Goal: Transaction & Acquisition: Purchase product/service

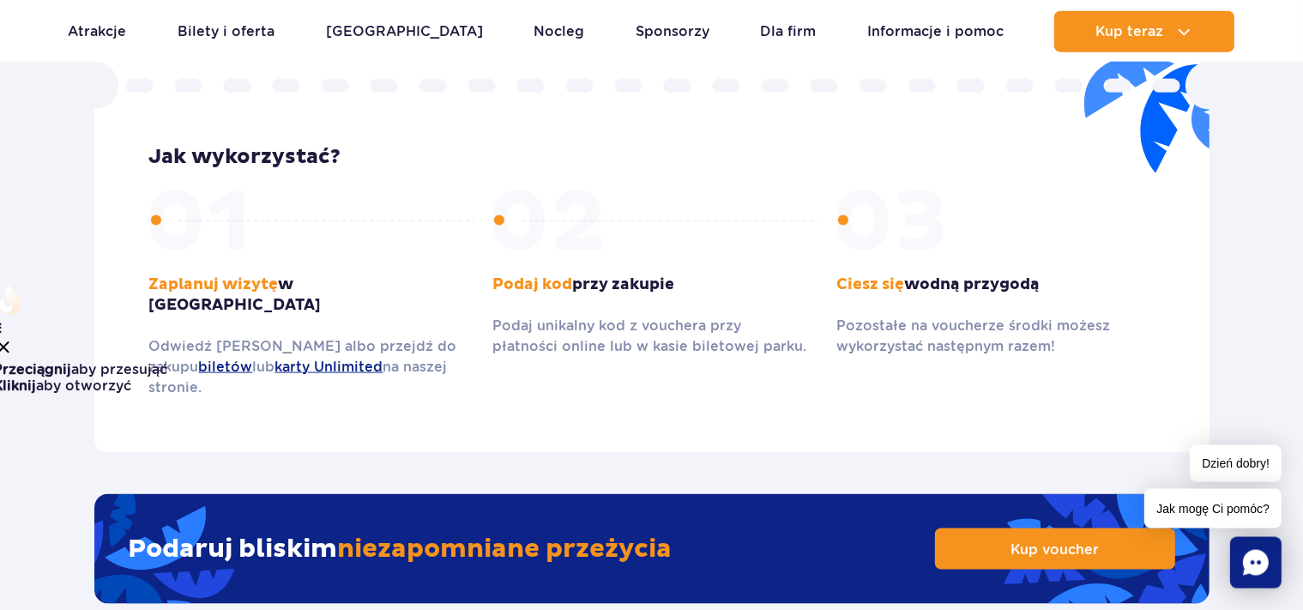
scroll to position [2627, 0]
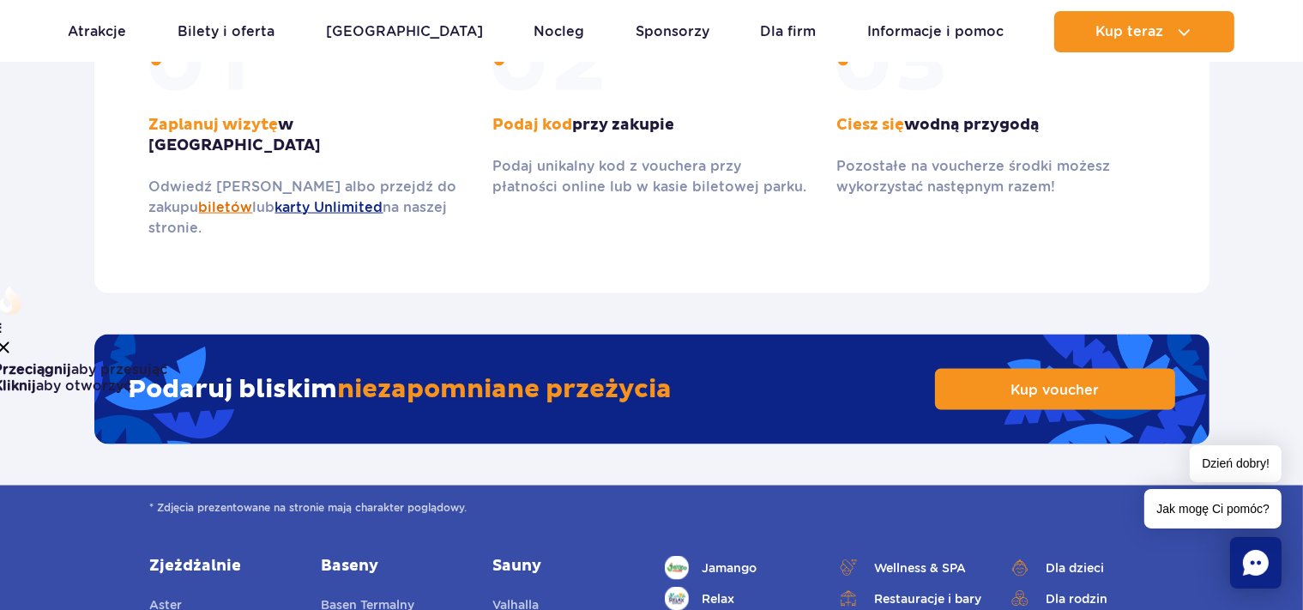
click at [199, 199] on link "biletów" at bounding box center [226, 207] width 54 height 16
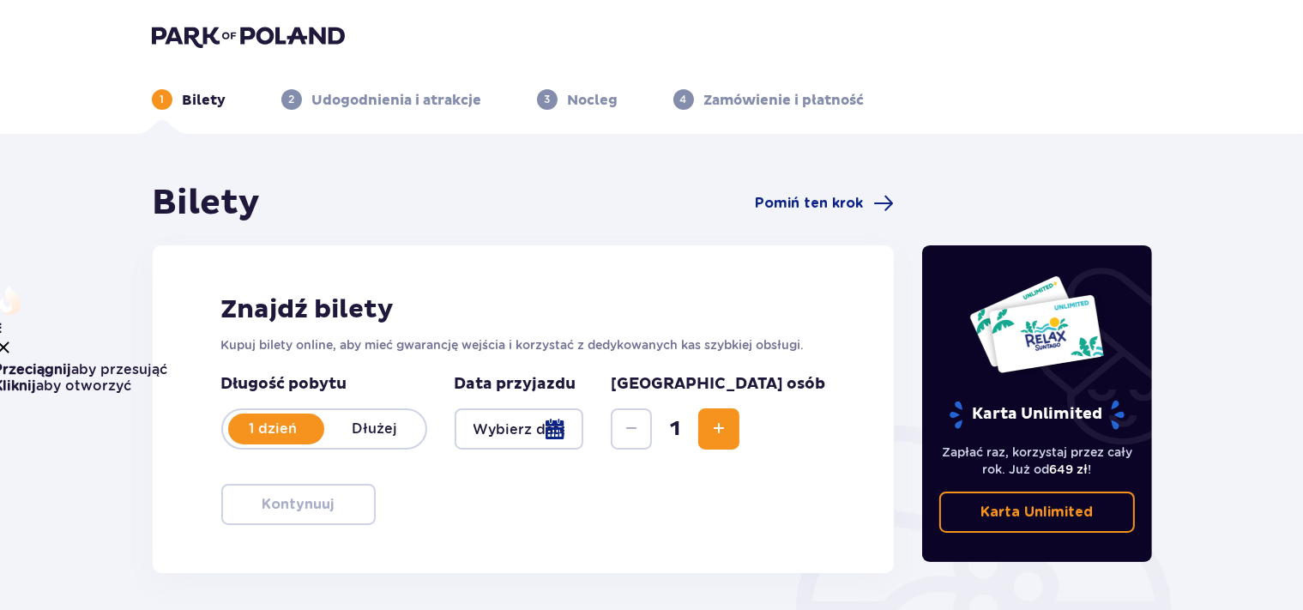
click at [584, 420] on div at bounding box center [520, 428] width 130 height 41
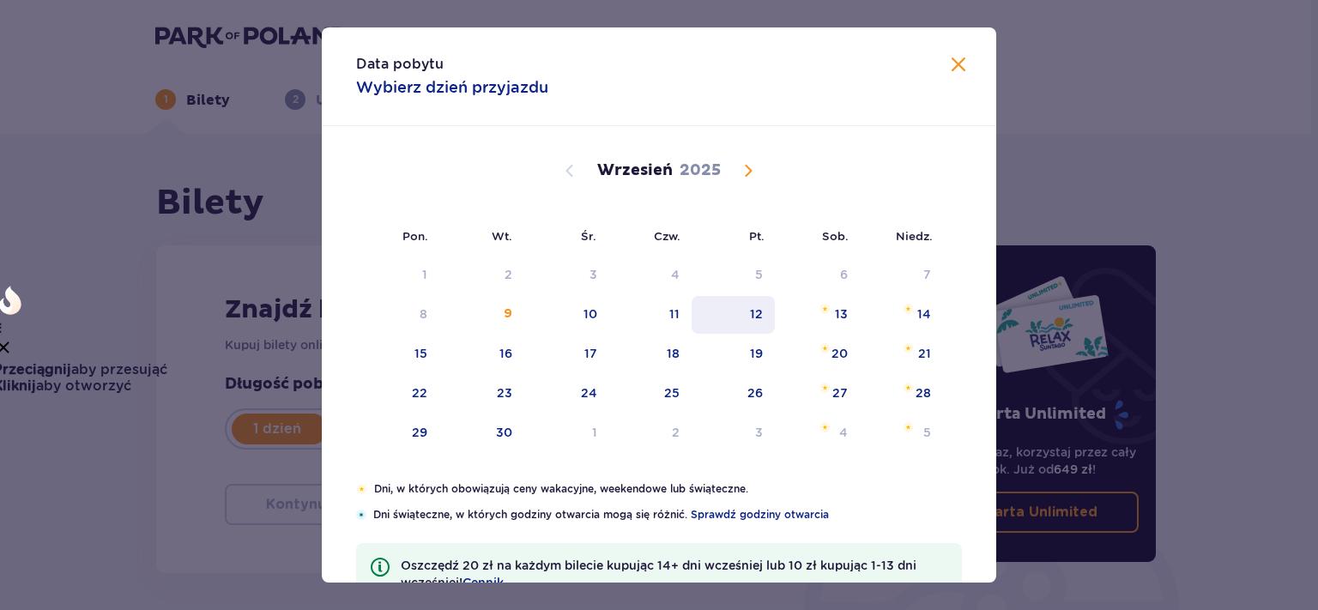
click at [757, 313] on div "12" at bounding box center [732, 315] width 83 height 38
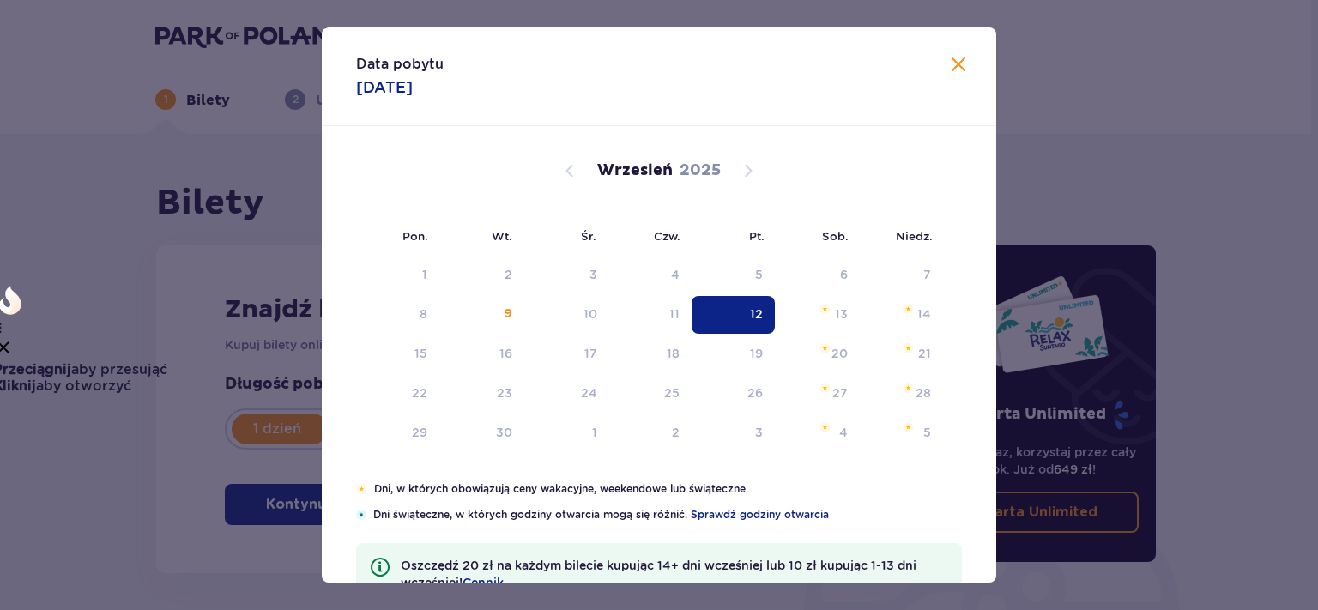
type input "12.09.25"
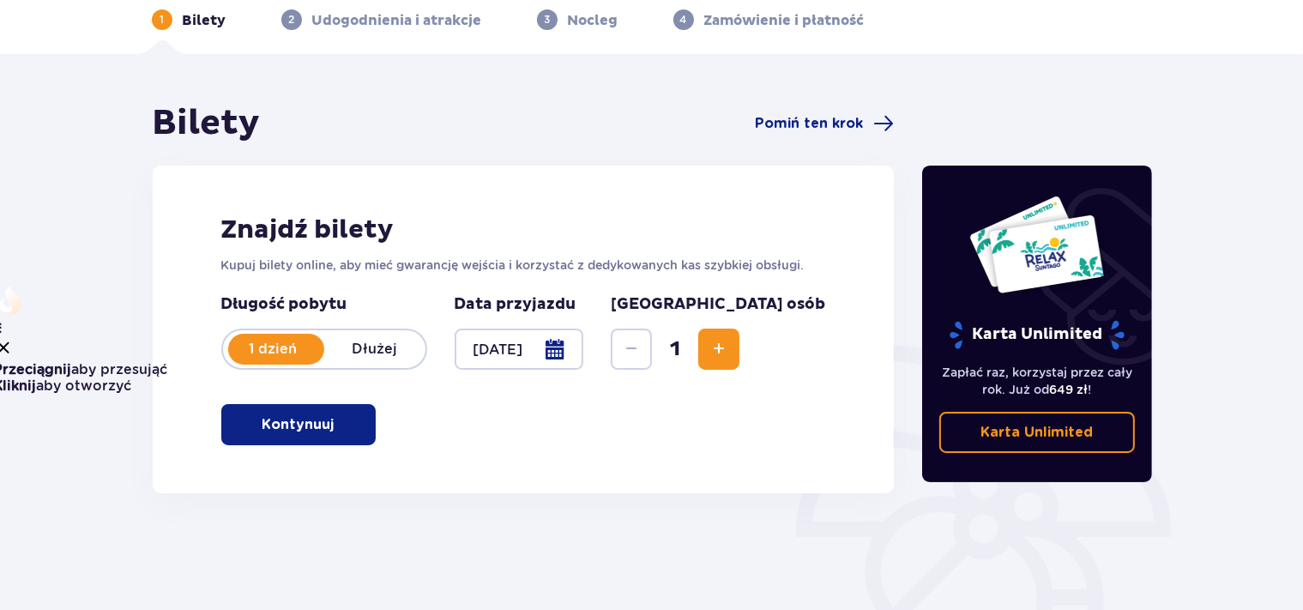
scroll to position [181, 0]
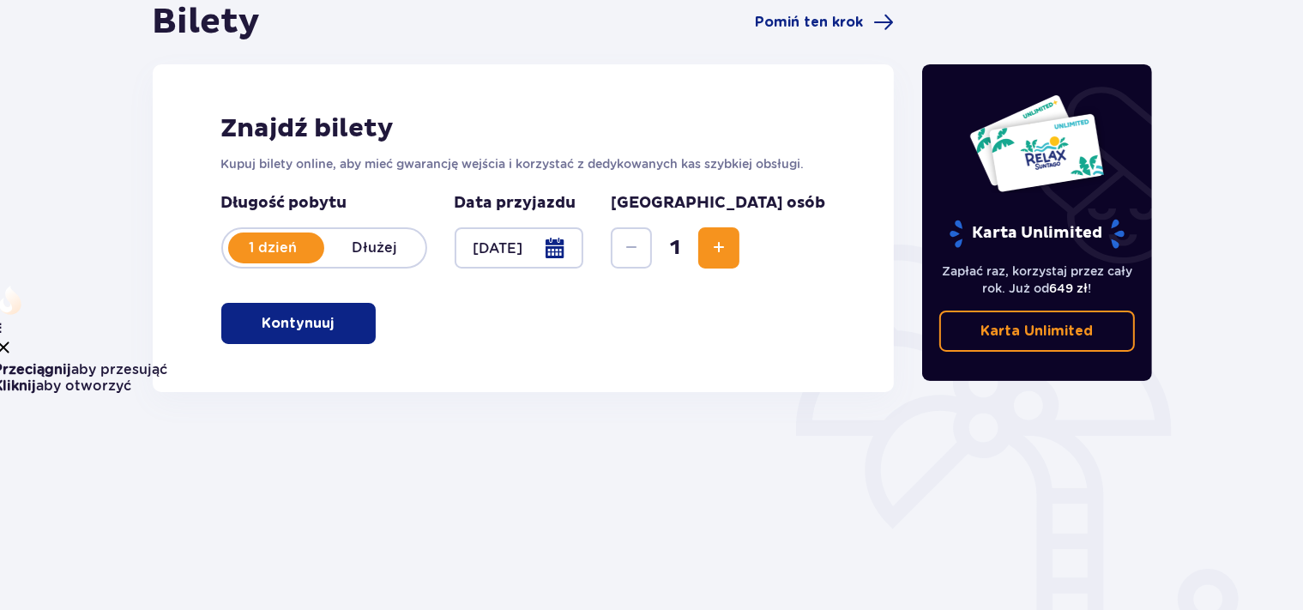
click at [331, 331] on span "button" at bounding box center [338, 323] width 21 height 21
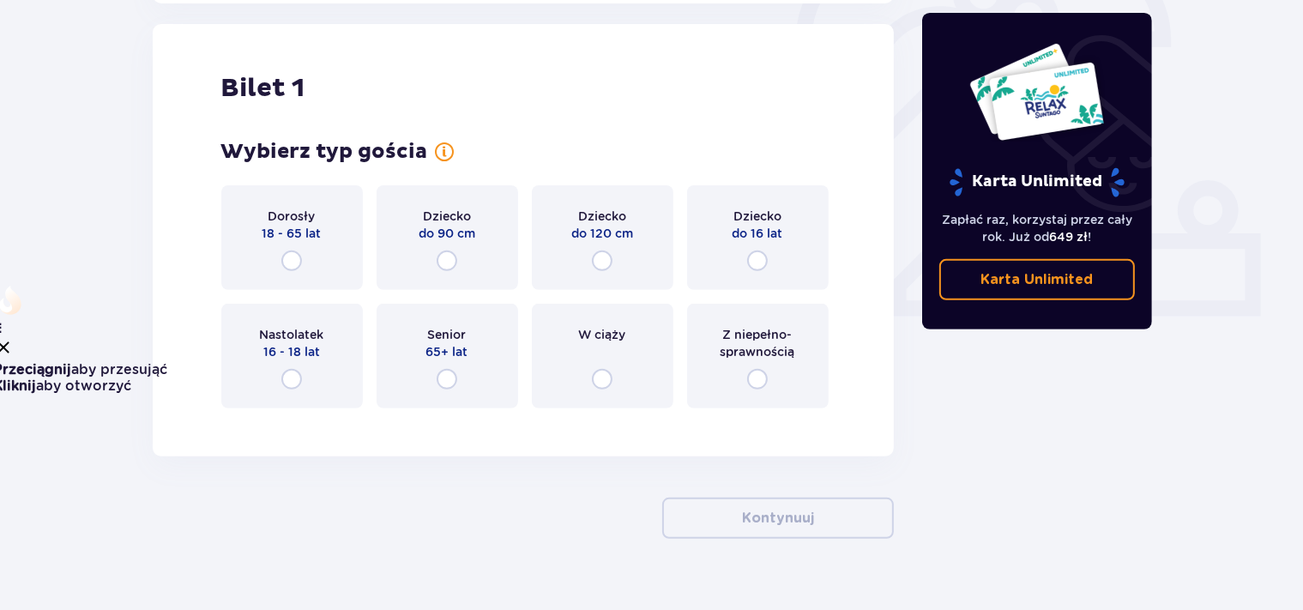
scroll to position [573, 0]
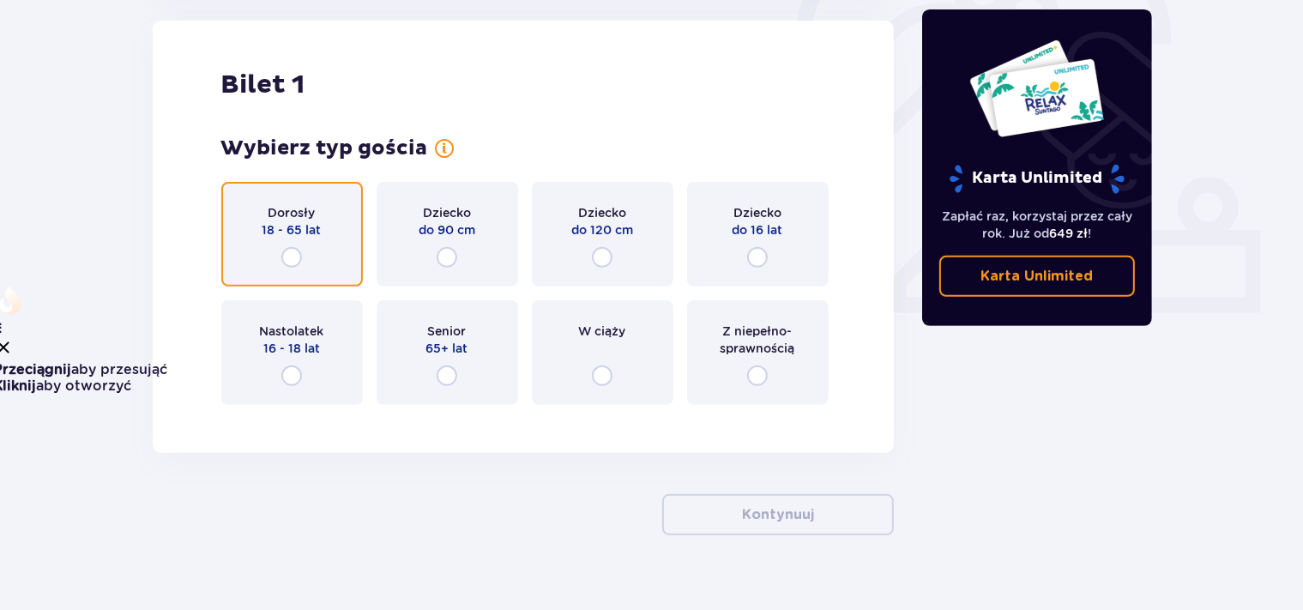
click at [287, 257] on input "radio" at bounding box center [291, 257] width 21 height 21
radio input "true"
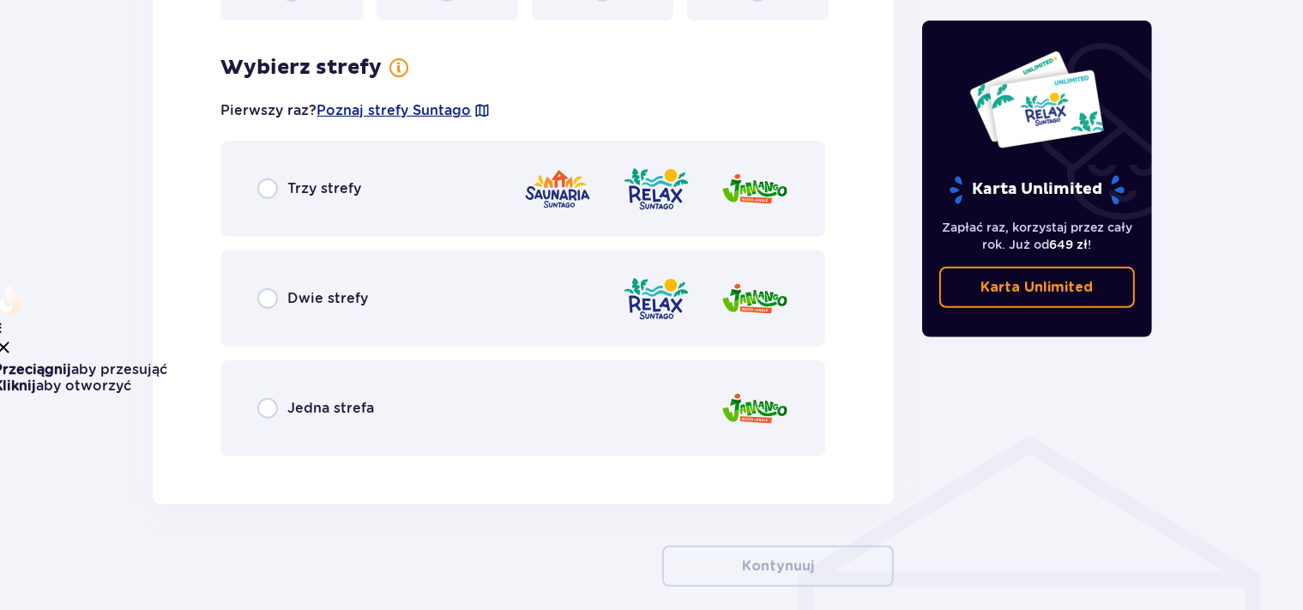
scroll to position [992, 0]
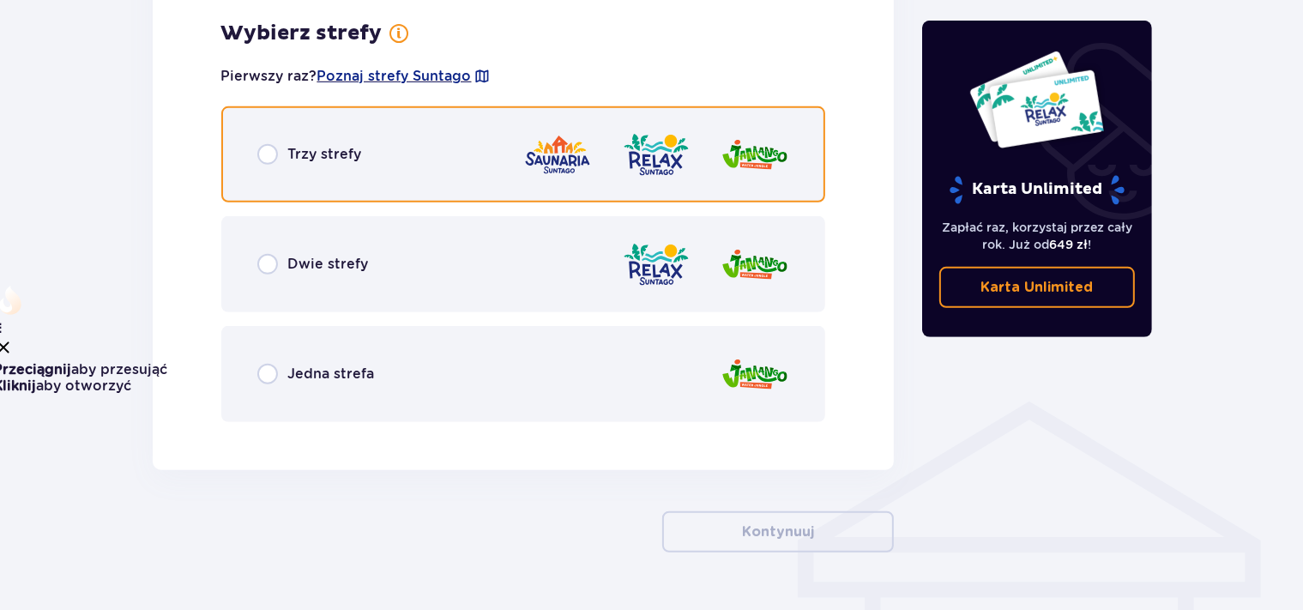
click at [266, 151] on input "radio" at bounding box center [267, 154] width 21 height 21
radio input "true"
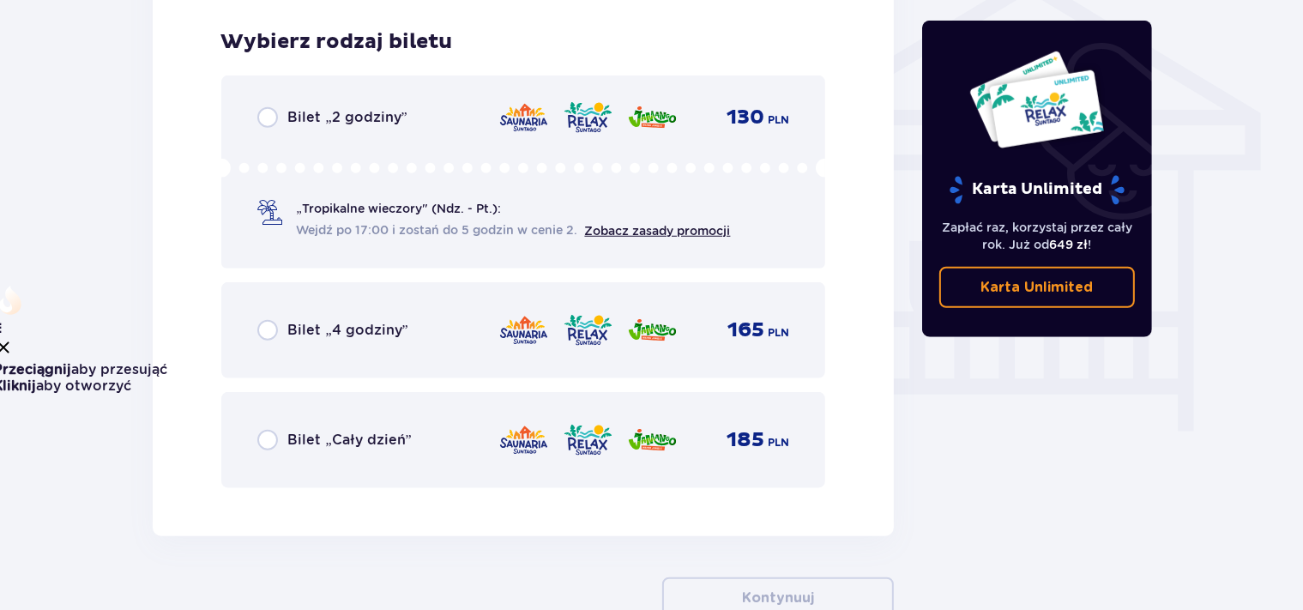
scroll to position [1427, 0]
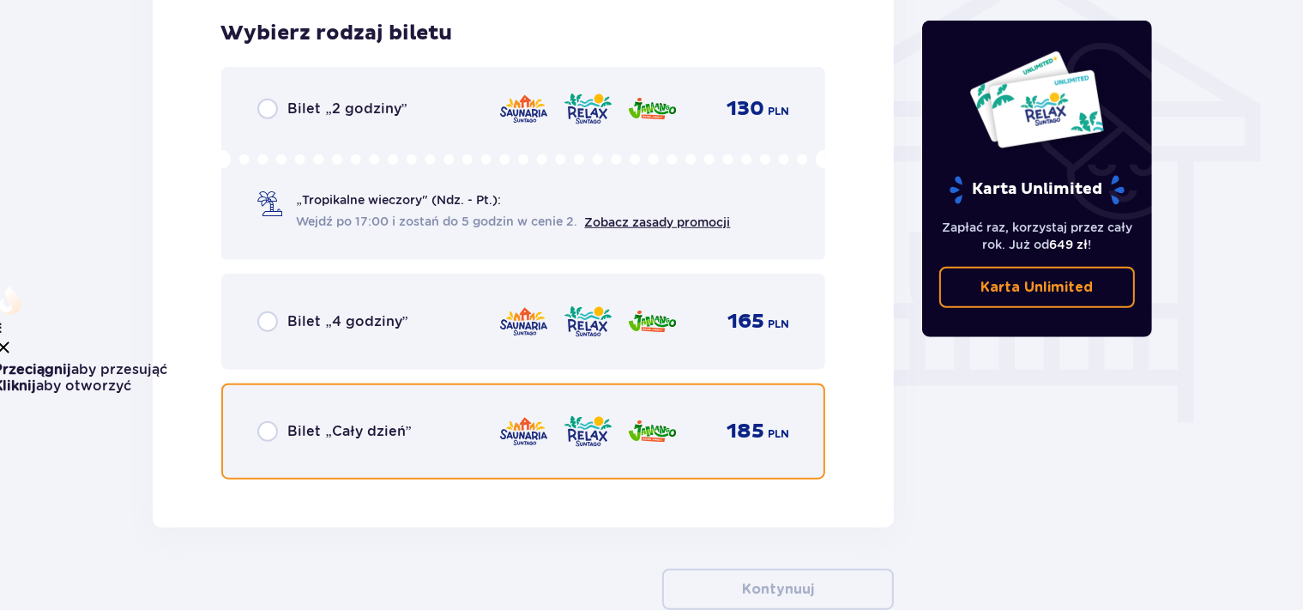
click at [270, 427] on input "radio" at bounding box center [267, 431] width 21 height 21
radio input "true"
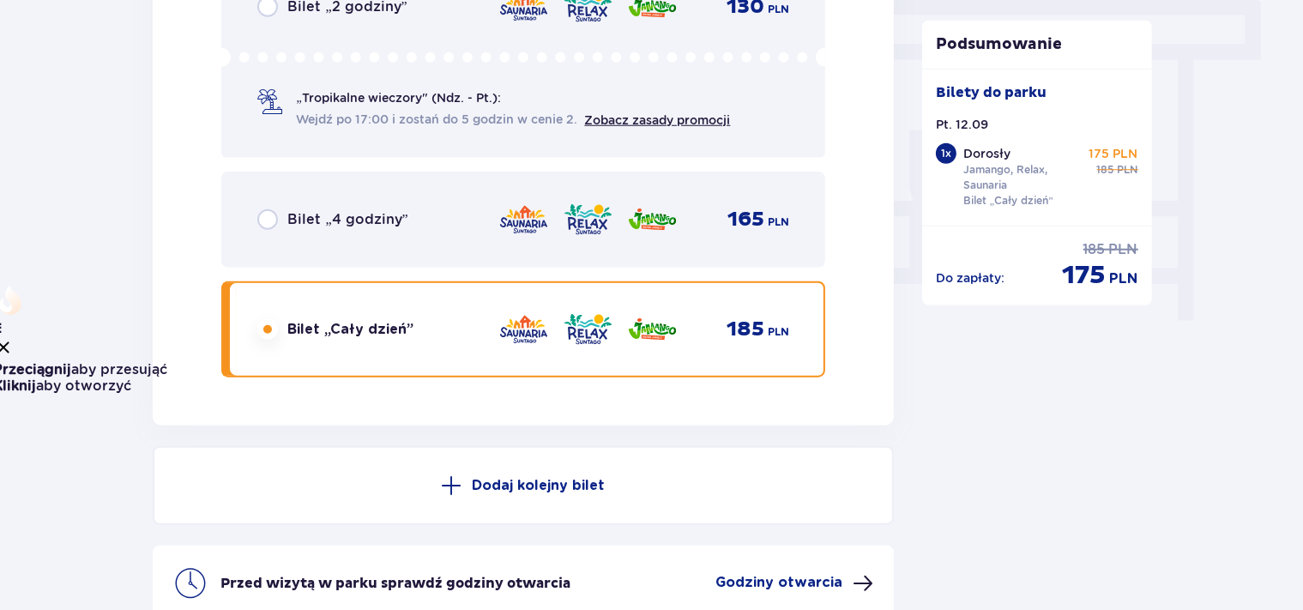
click at [804, 483] on button "Dodaj kolejny bilet" at bounding box center [524, 485] width 742 height 79
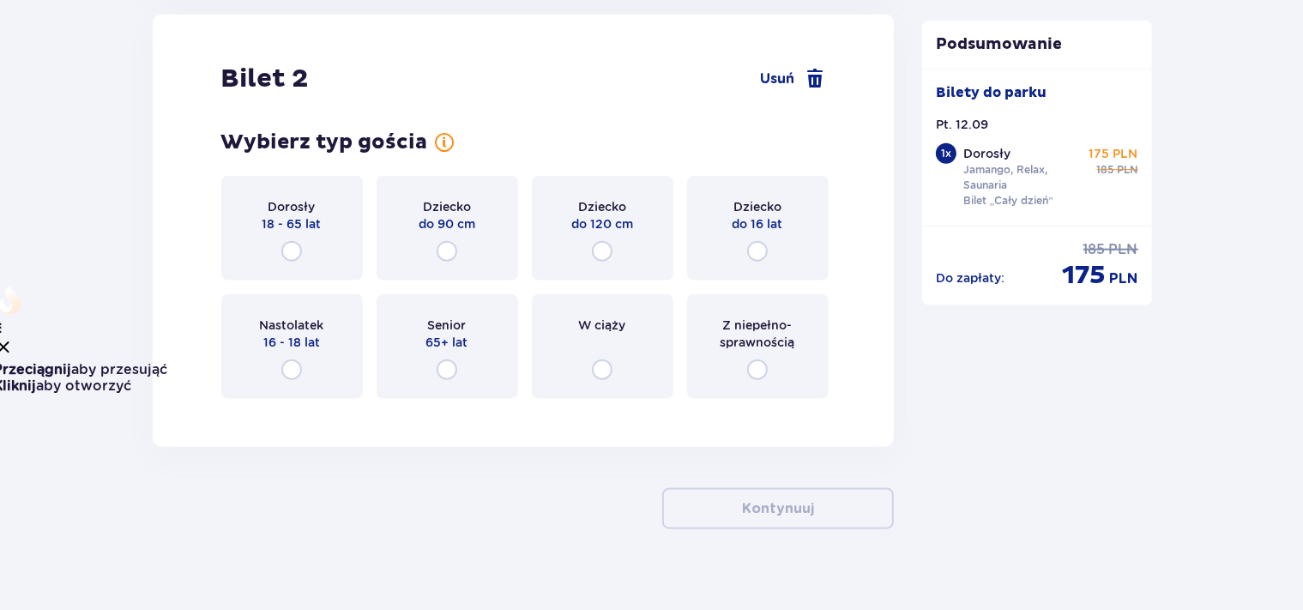
scroll to position [1802, 0]
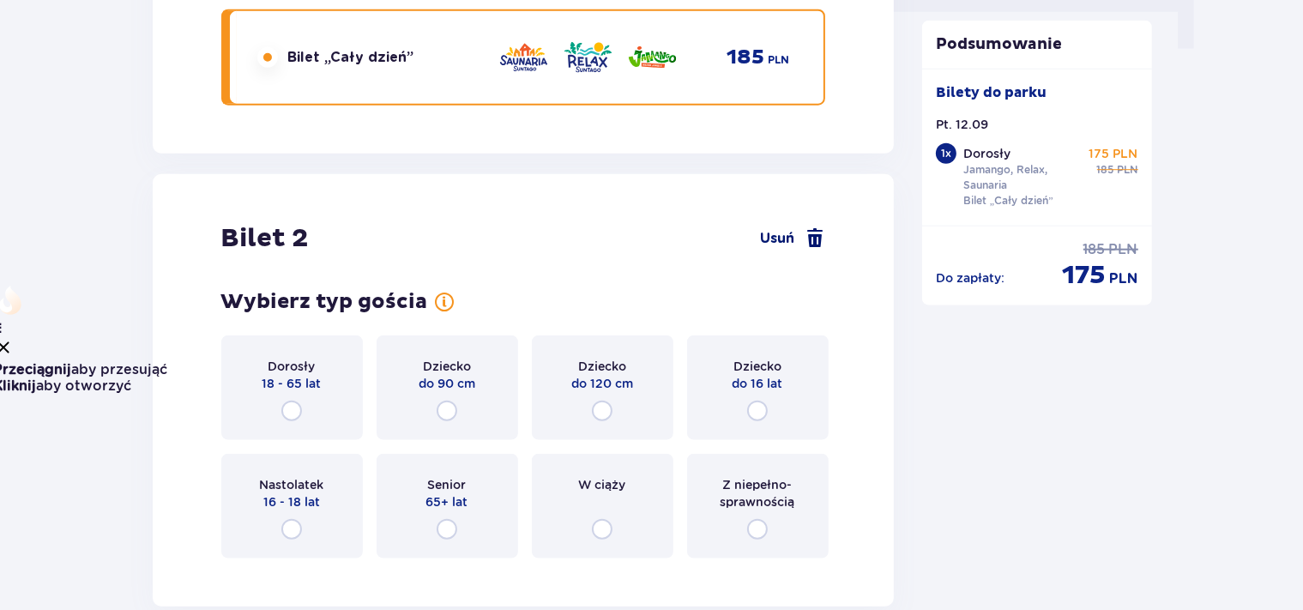
click at [781, 237] on span "Usuń" at bounding box center [777, 238] width 34 height 19
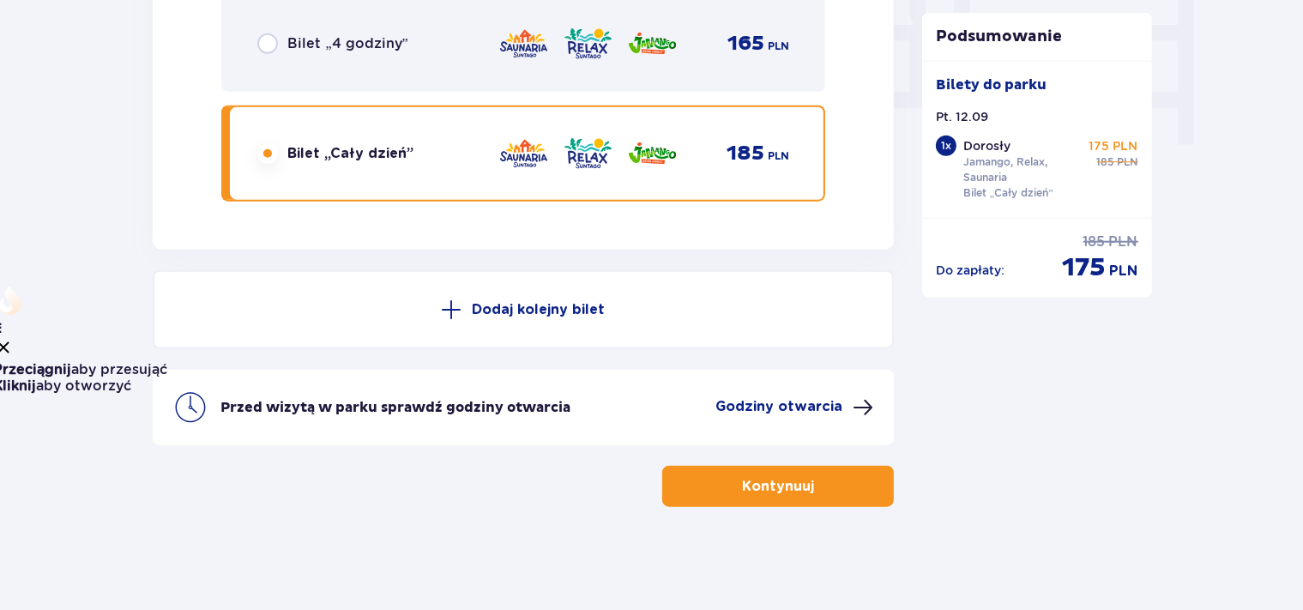
scroll to position [1704, 0]
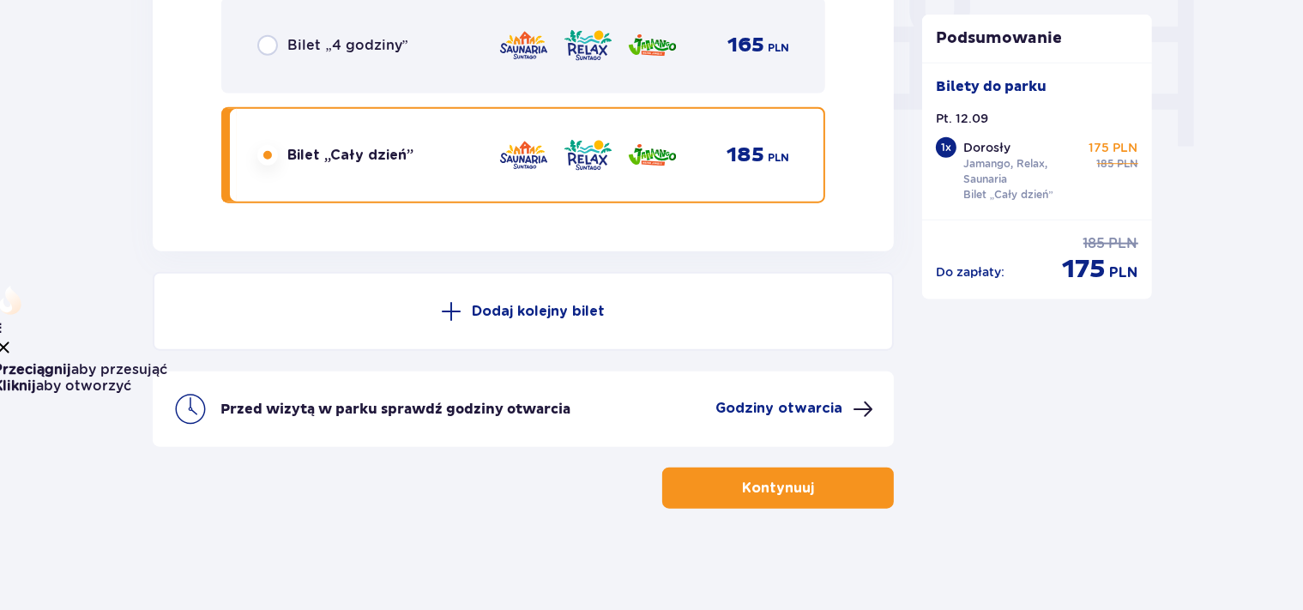
click at [755, 488] on p "Kontynuuj" at bounding box center [778, 488] width 72 height 19
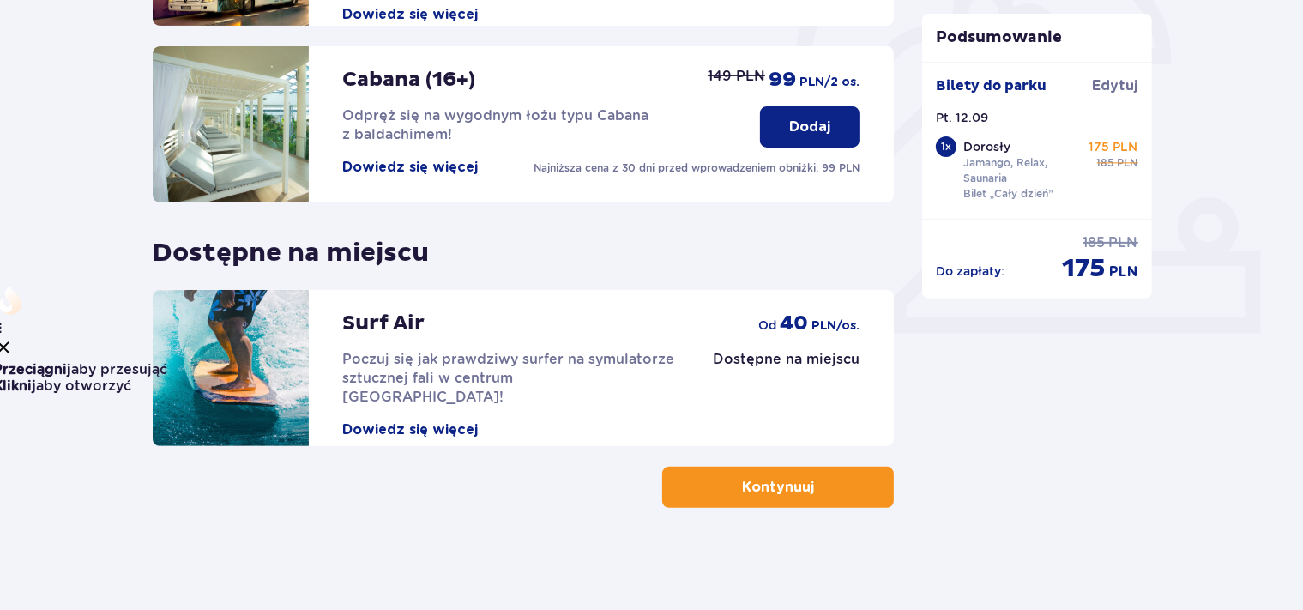
scroll to position [9, 0]
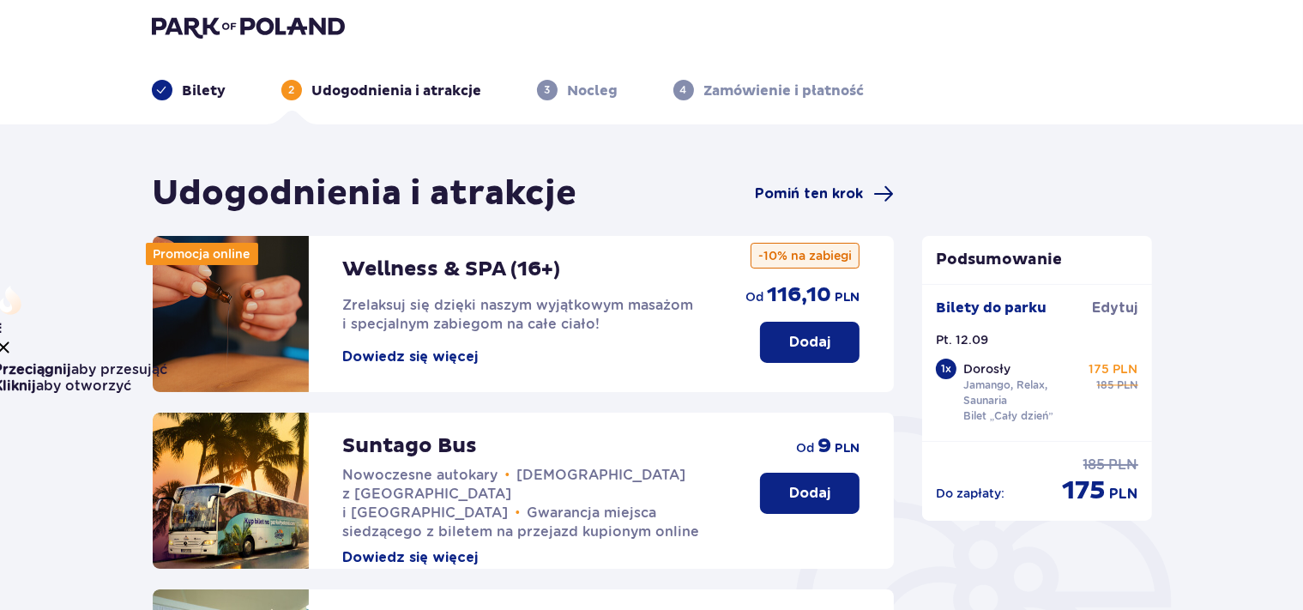
click at [809, 190] on span "Pomiń ten krok" at bounding box center [809, 193] width 108 height 19
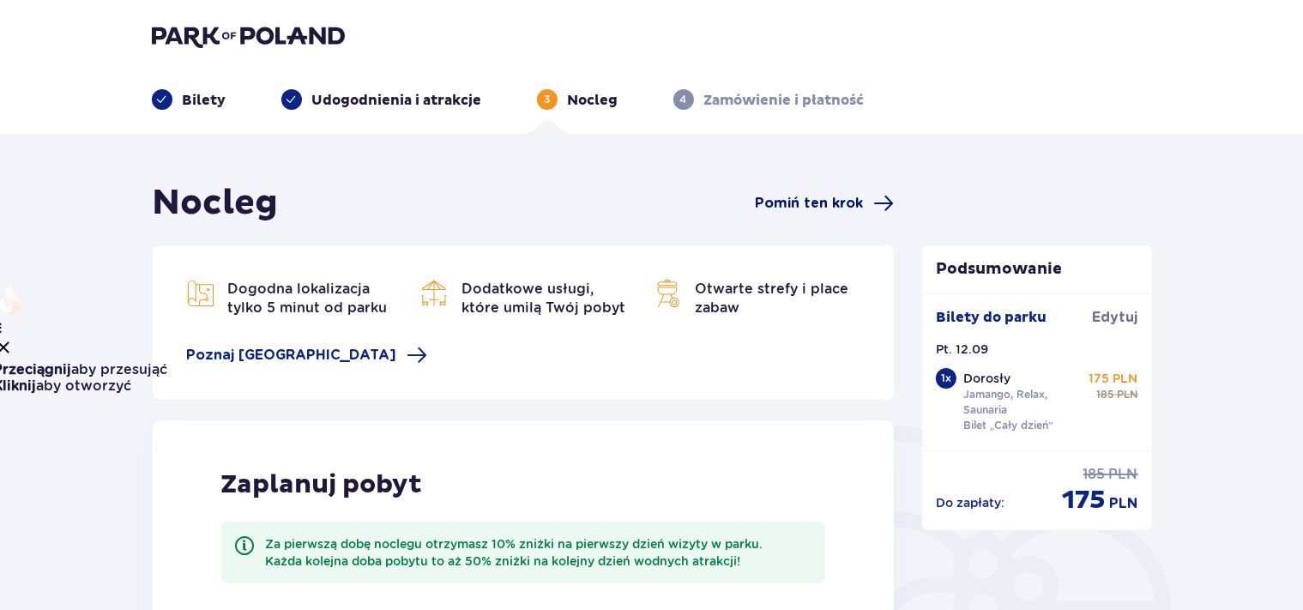
click at [822, 198] on span "Pomiń ten krok" at bounding box center [809, 203] width 108 height 19
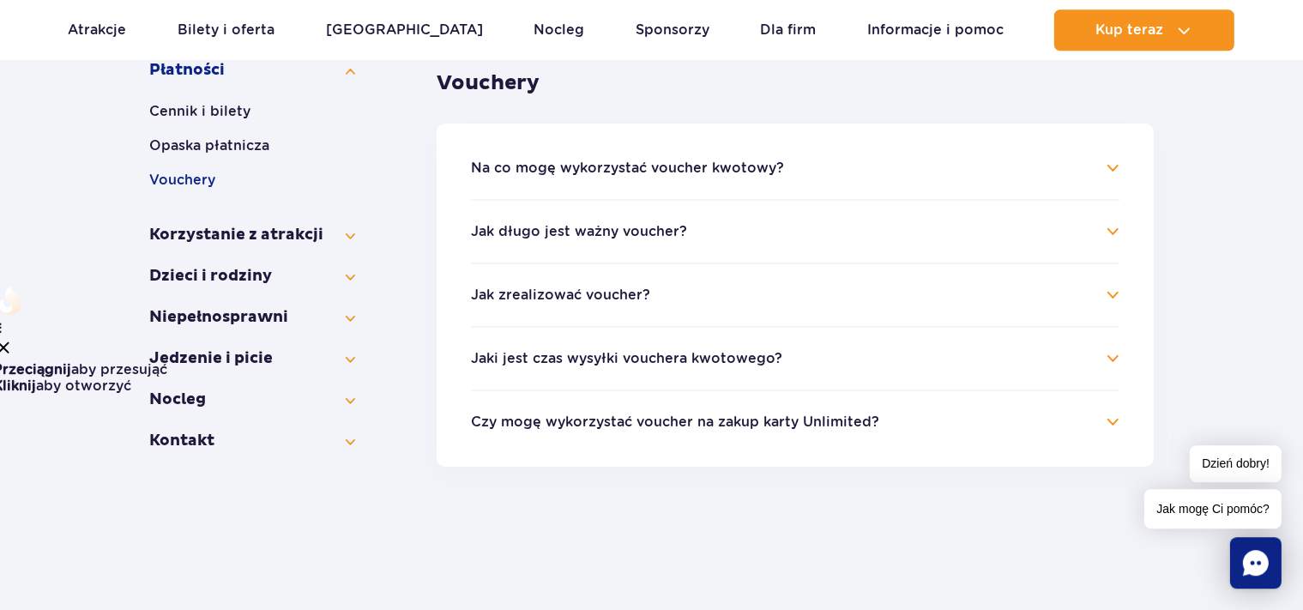
scroll to position [362, 0]
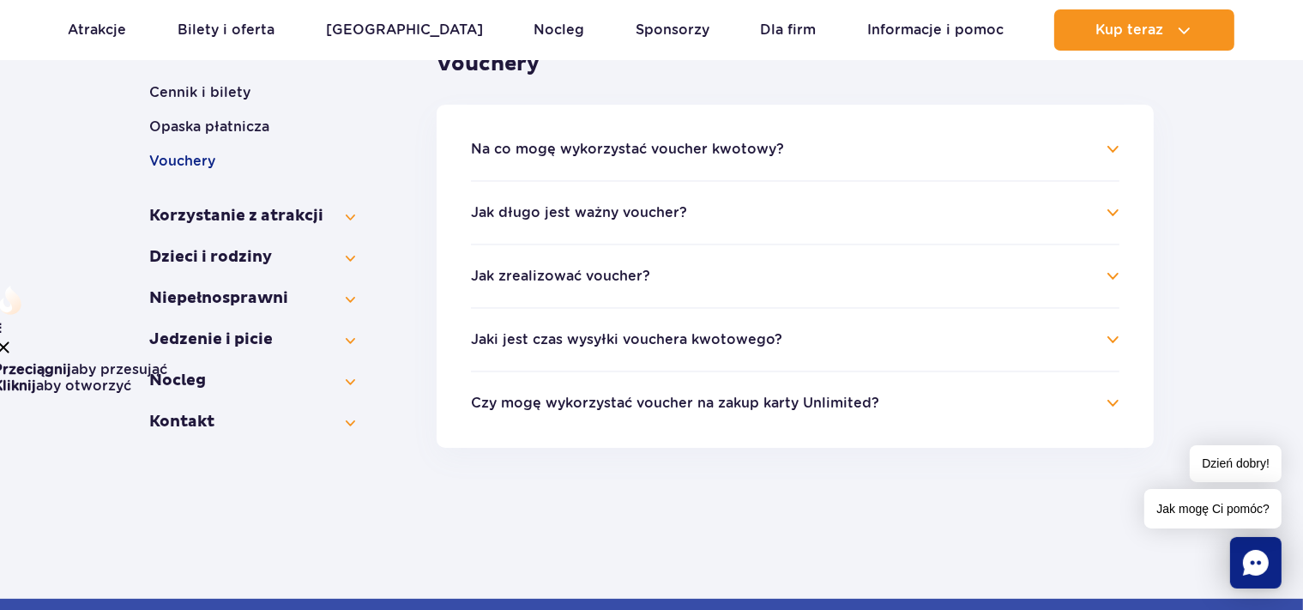
click at [648, 275] on h4 "Jak zrealizować voucher?" at bounding box center [795, 276] width 649 height 21
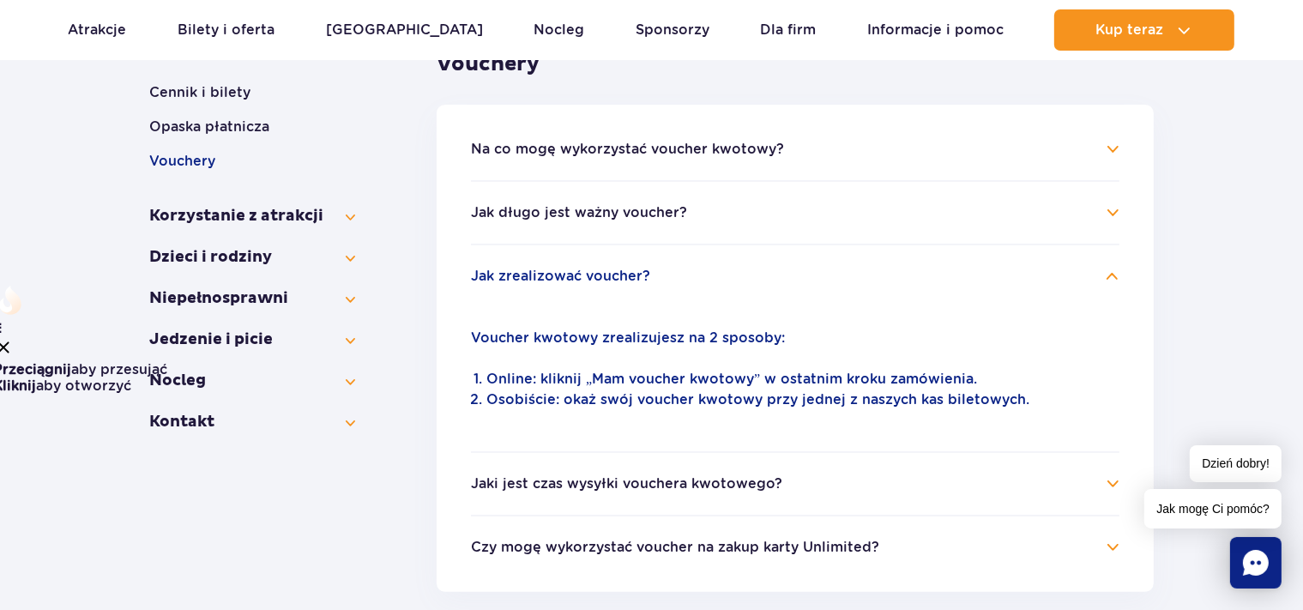
click at [678, 370] on li "Online: kliknij „Mam voucher kwotowy” w ostatnim kroku zamówienia." at bounding box center [802, 379] width 633 height 21
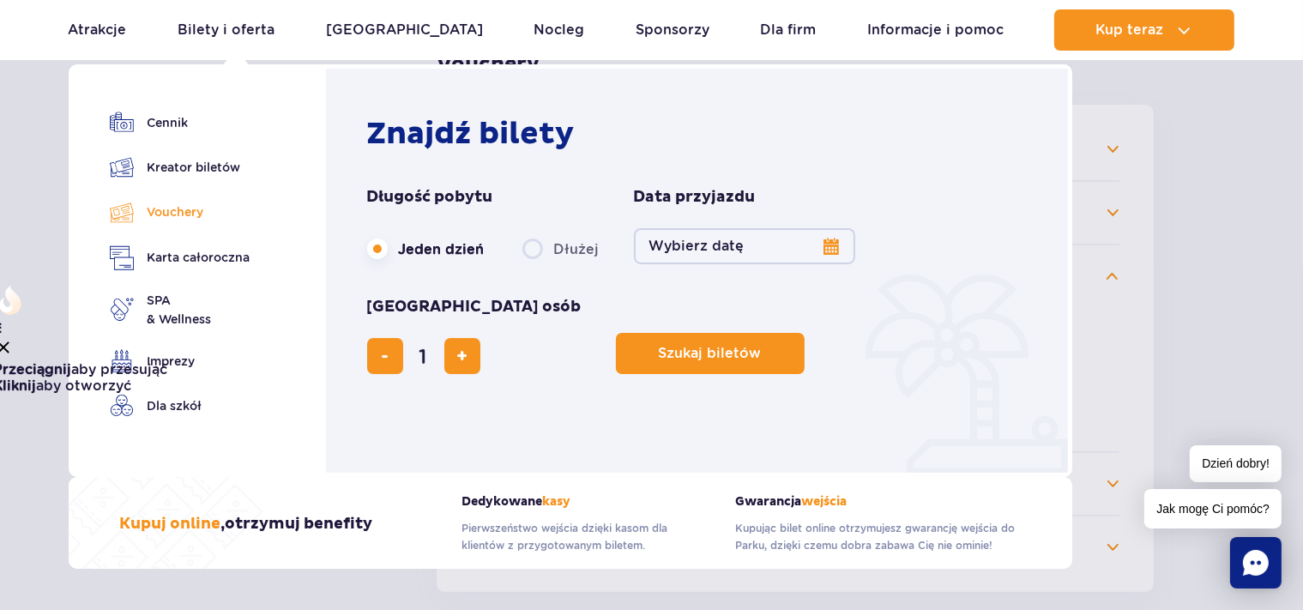
click at [174, 214] on link "Vouchery" at bounding box center [180, 212] width 141 height 25
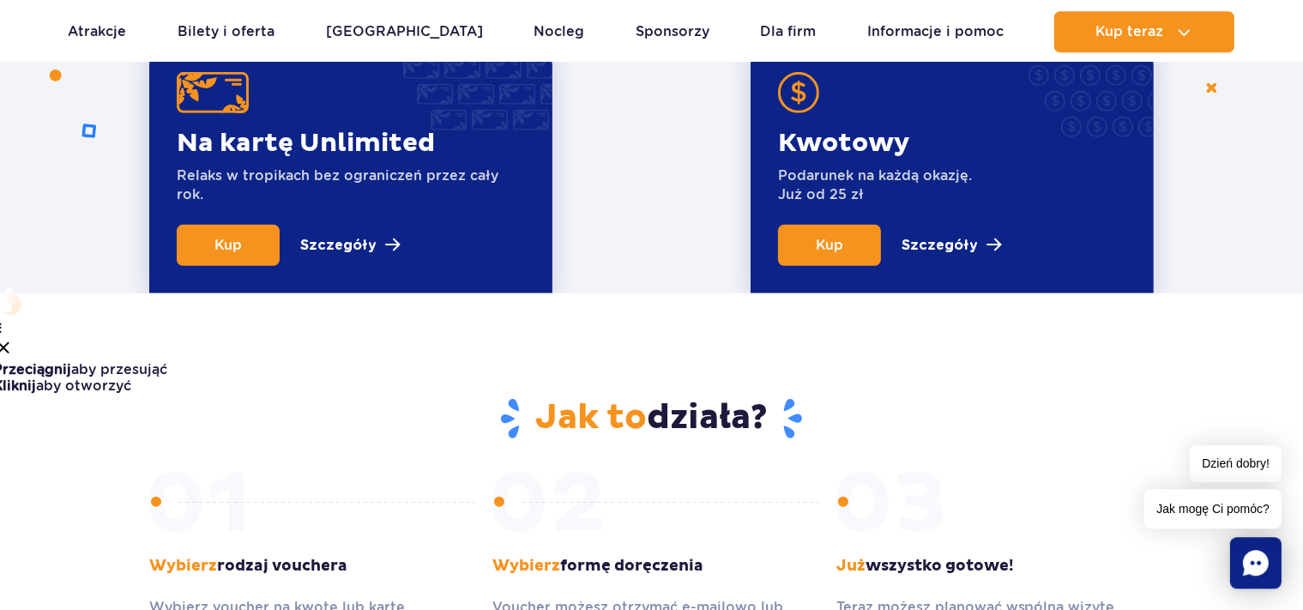
scroll to position [181, 0]
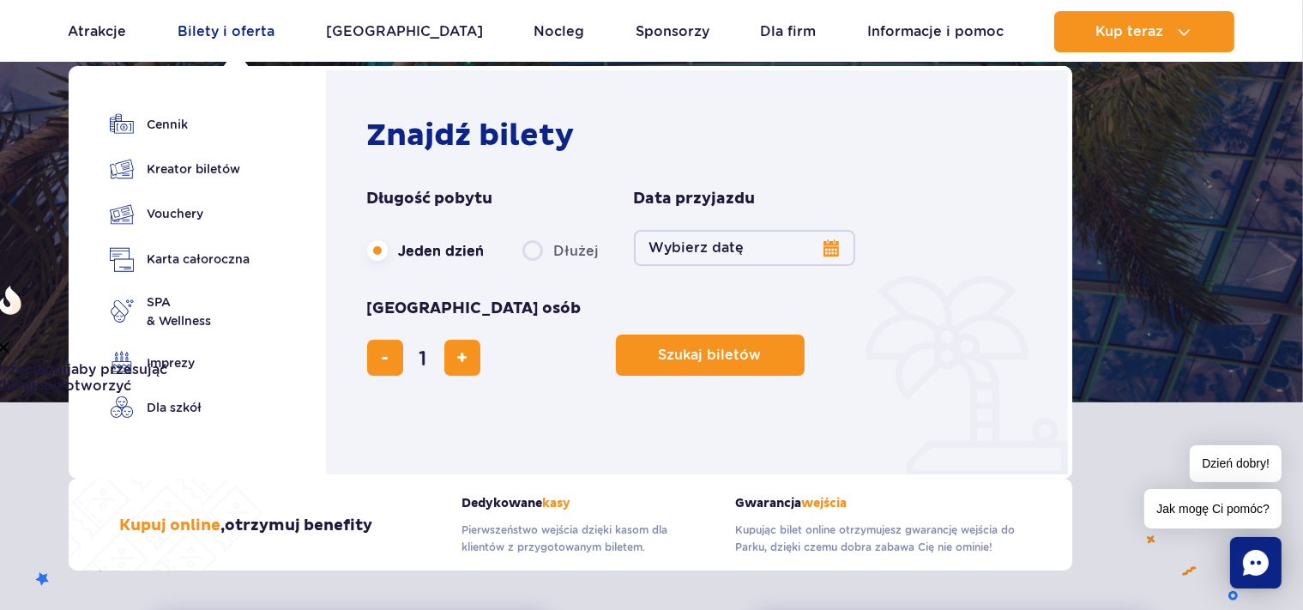
click at [228, 36] on link "Bilety i oferta" at bounding box center [226, 31] width 97 height 41
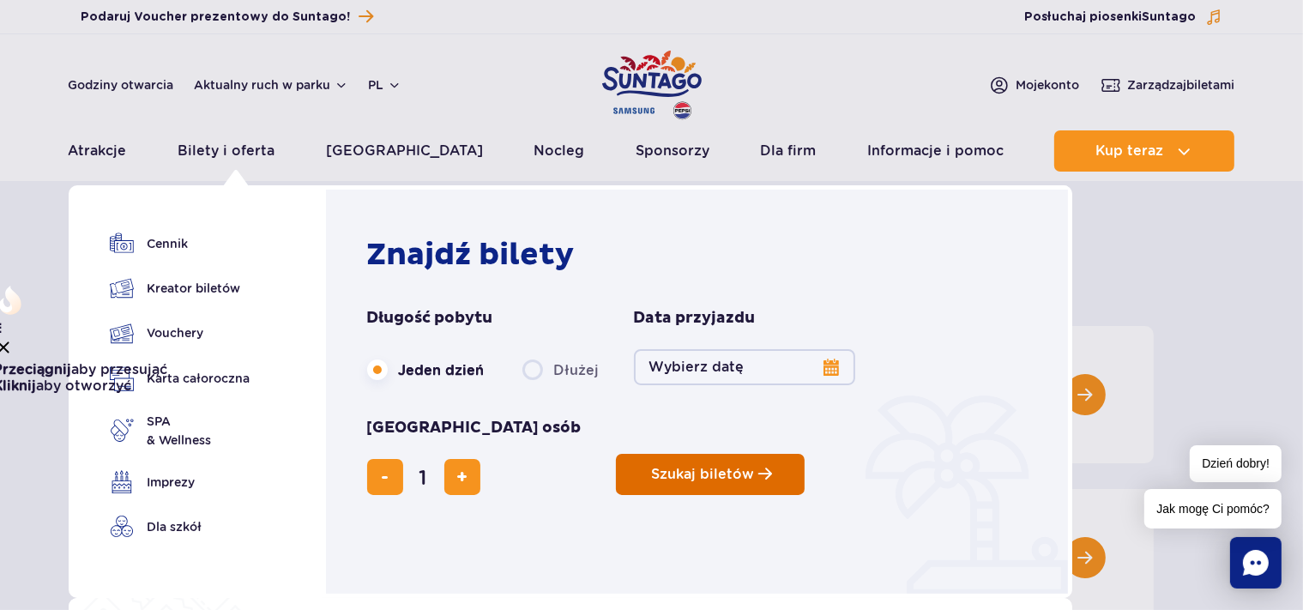
click at [616, 454] on button "Szukaj biletów" at bounding box center [710, 474] width 189 height 41
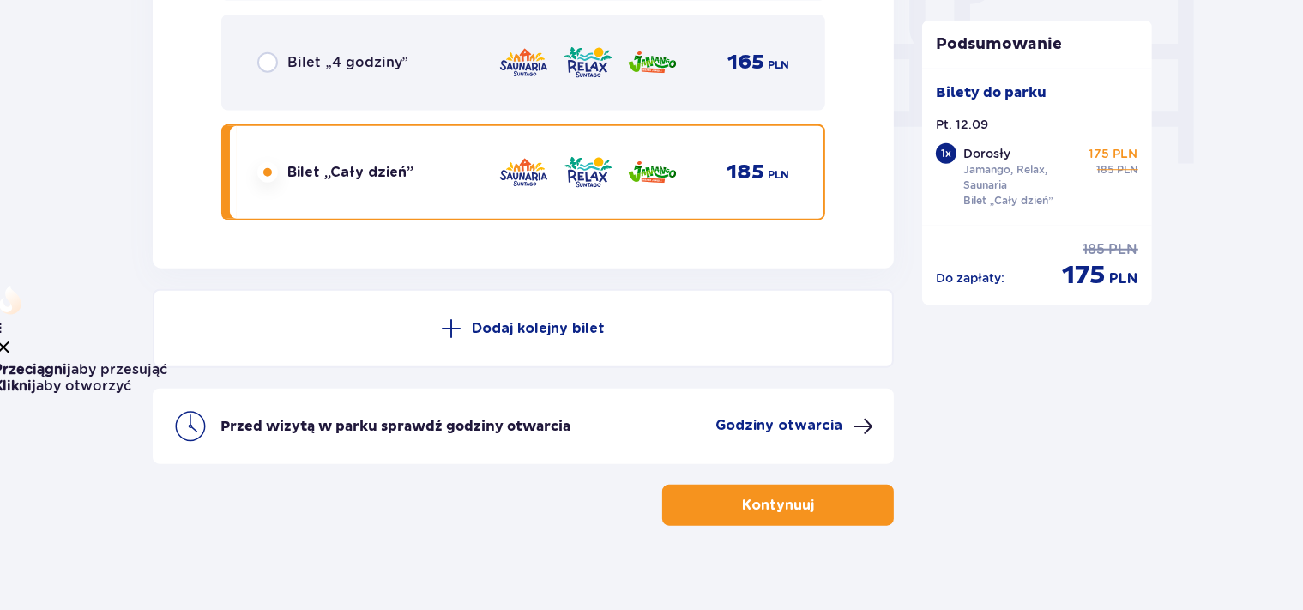
scroll to position [1704, 0]
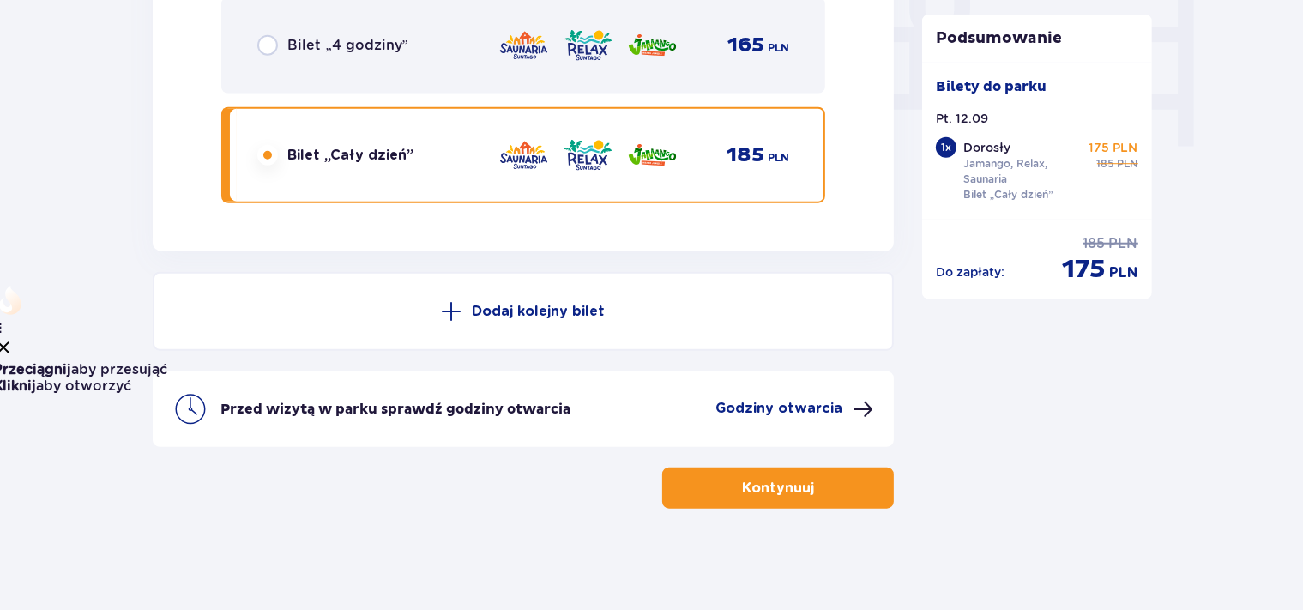
click at [748, 484] on p "Kontynuuj" at bounding box center [778, 488] width 72 height 19
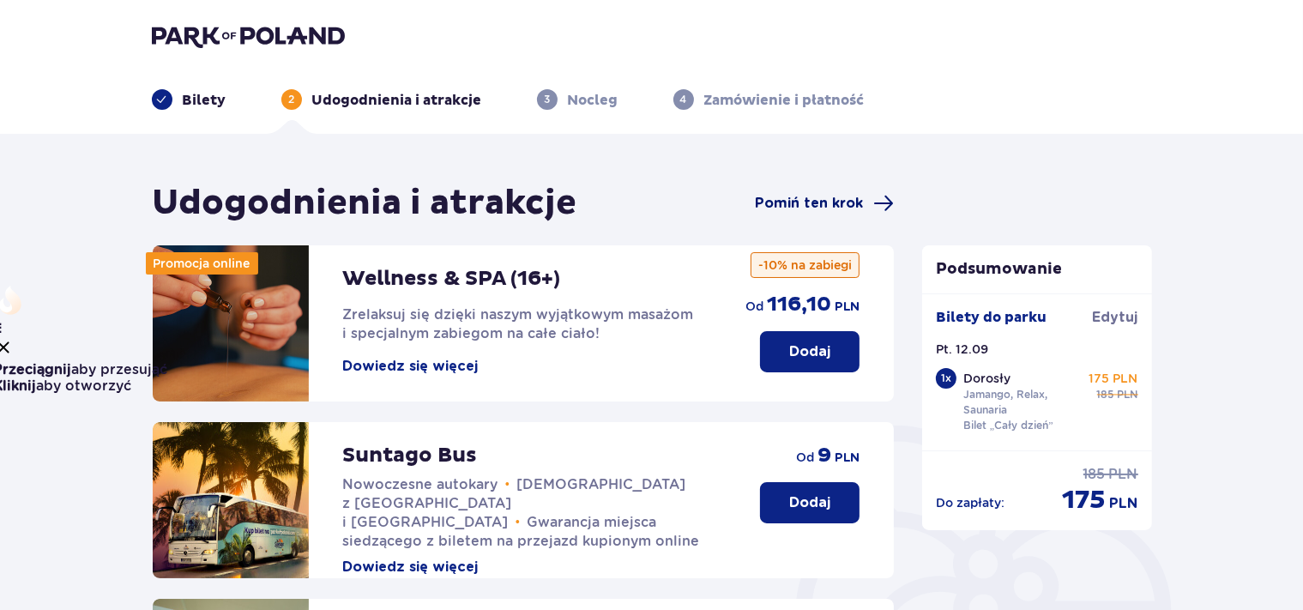
click at [817, 208] on span "Pomiń ten krok" at bounding box center [809, 203] width 108 height 19
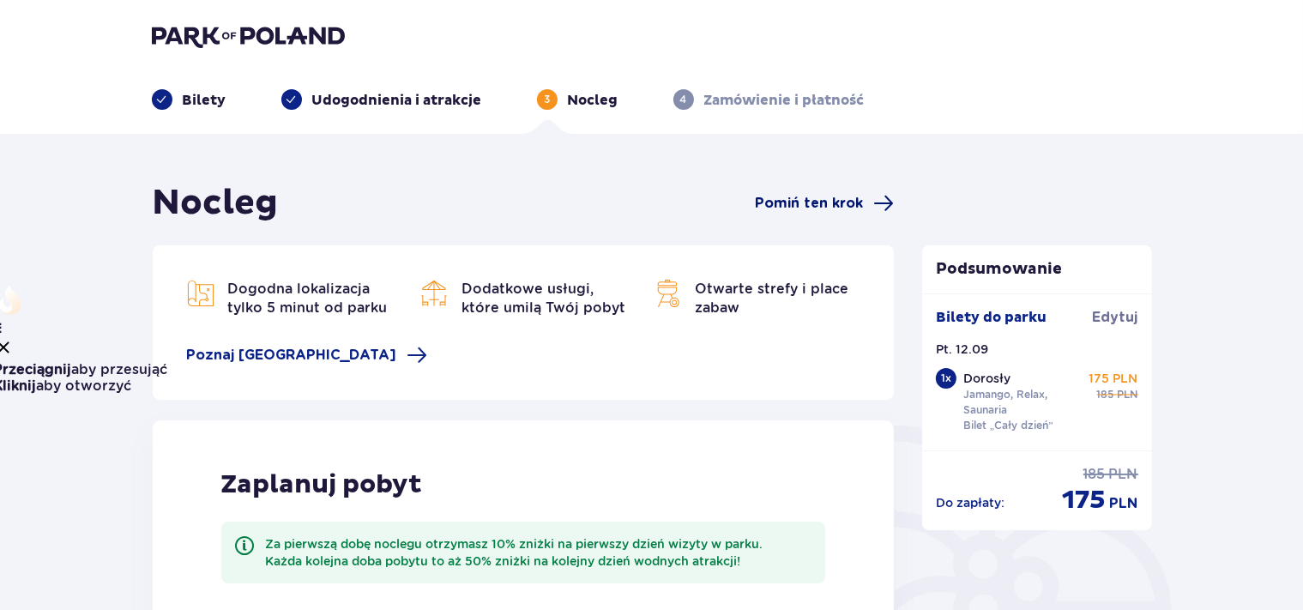
click at [825, 204] on span "Pomiń ten krok" at bounding box center [809, 203] width 108 height 19
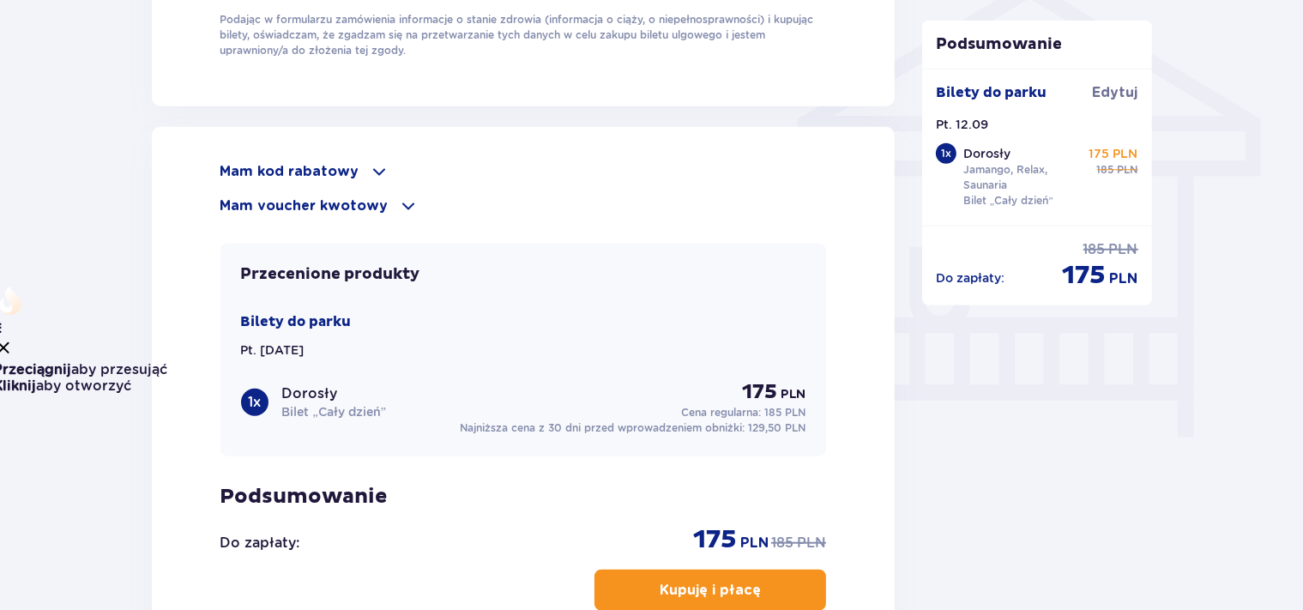
scroll to position [1449, 0]
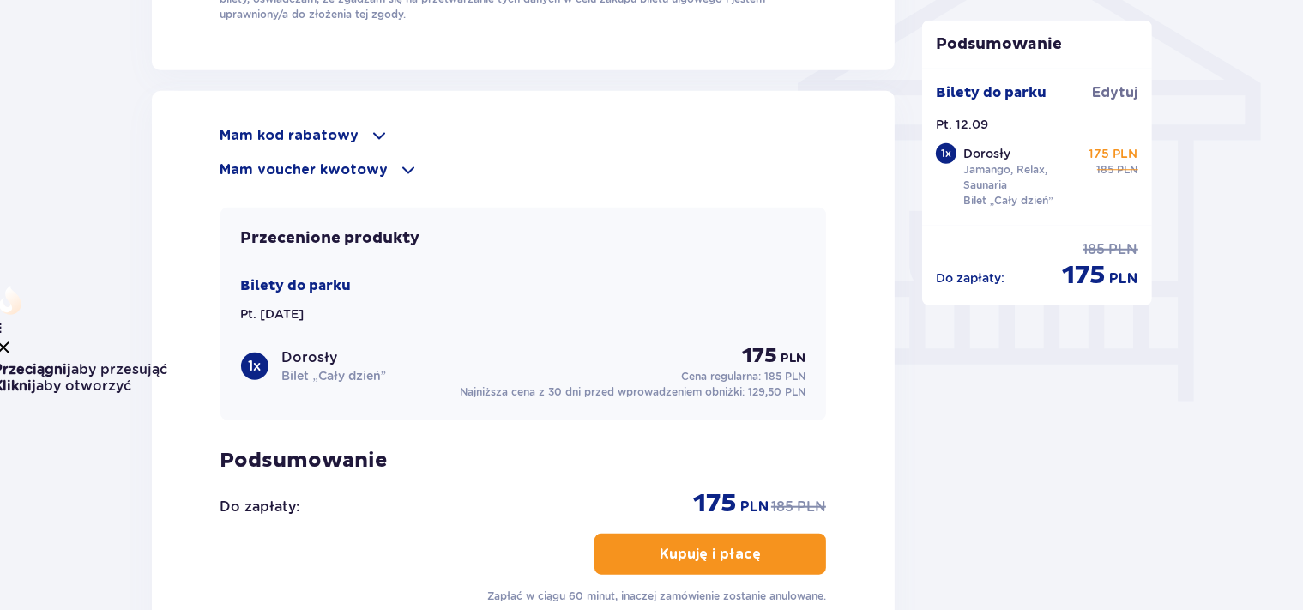
click at [374, 166] on p "Mam voucher kwotowy" at bounding box center [304, 169] width 168 height 19
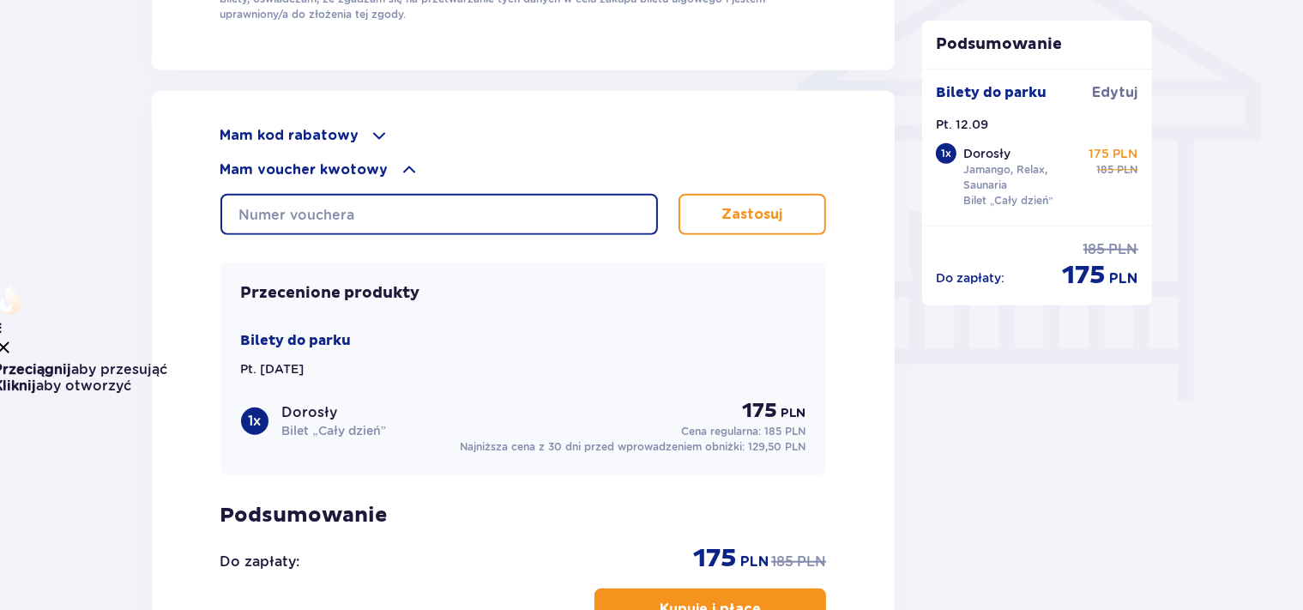
click at [427, 215] on input "text" at bounding box center [439, 214] width 438 height 41
paste input "0660001063896921"
type input "0660001063896921"
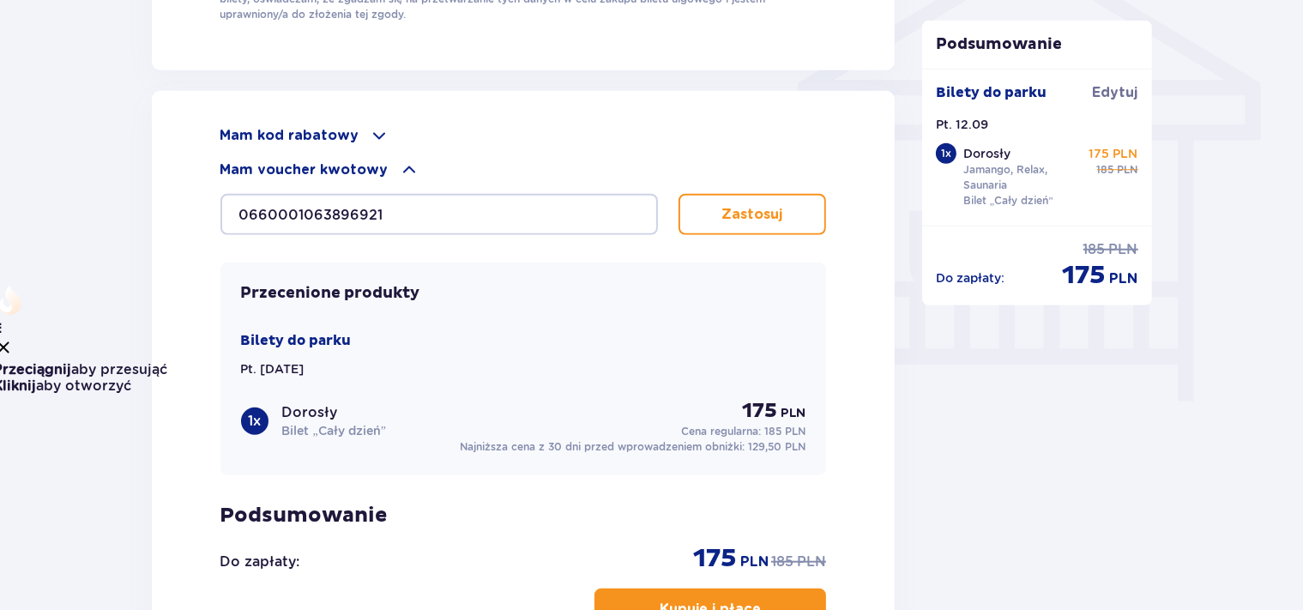
click at [721, 212] on button "Zastosuj" at bounding box center [753, 214] width 148 height 41
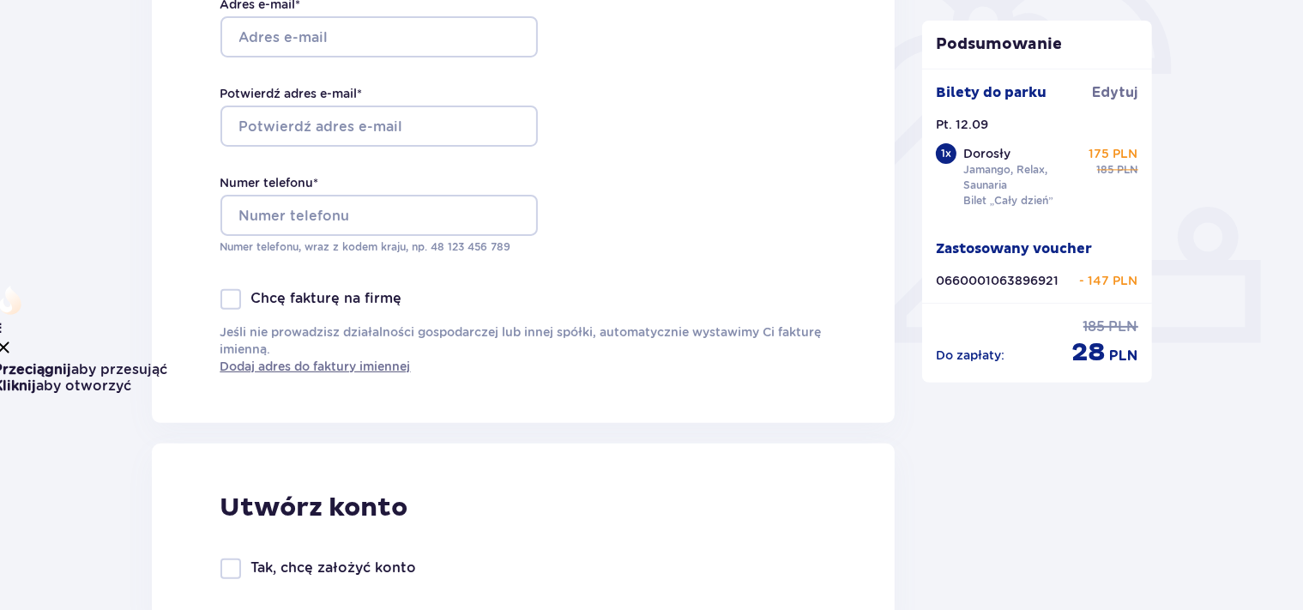
scroll to position [0, 0]
